Goal: Use online tool/utility

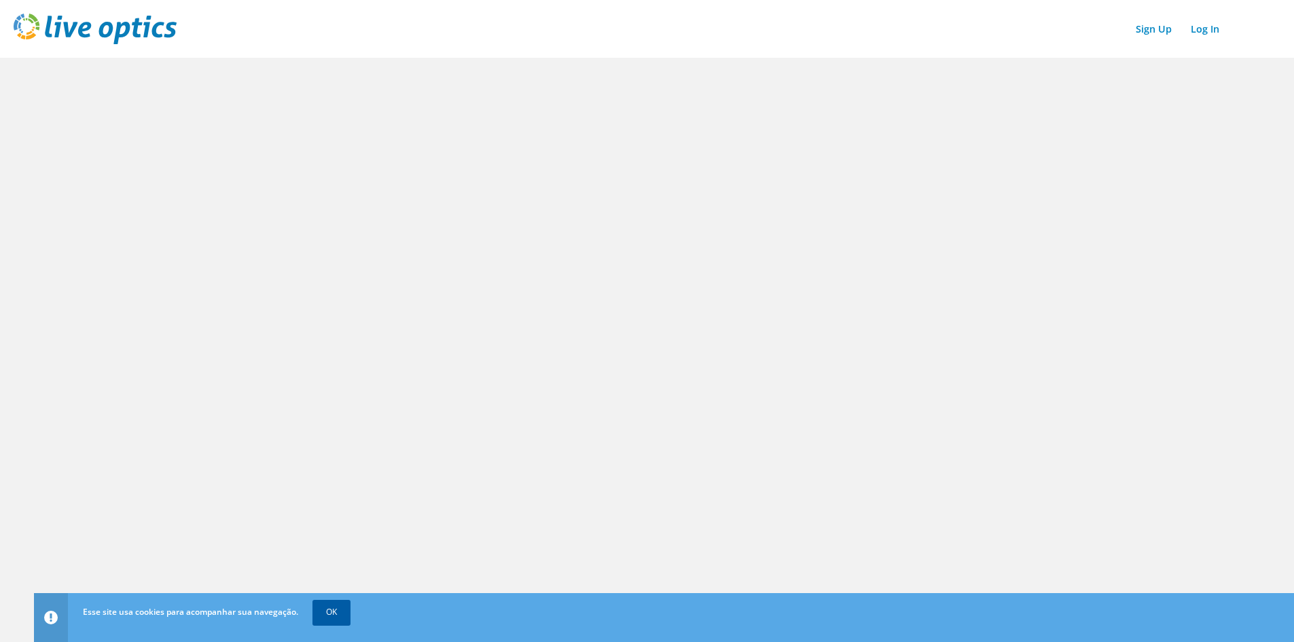
click at [337, 612] on link "OK" at bounding box center [332, 612] width 38 height 24
